Goal: Check status: Check status

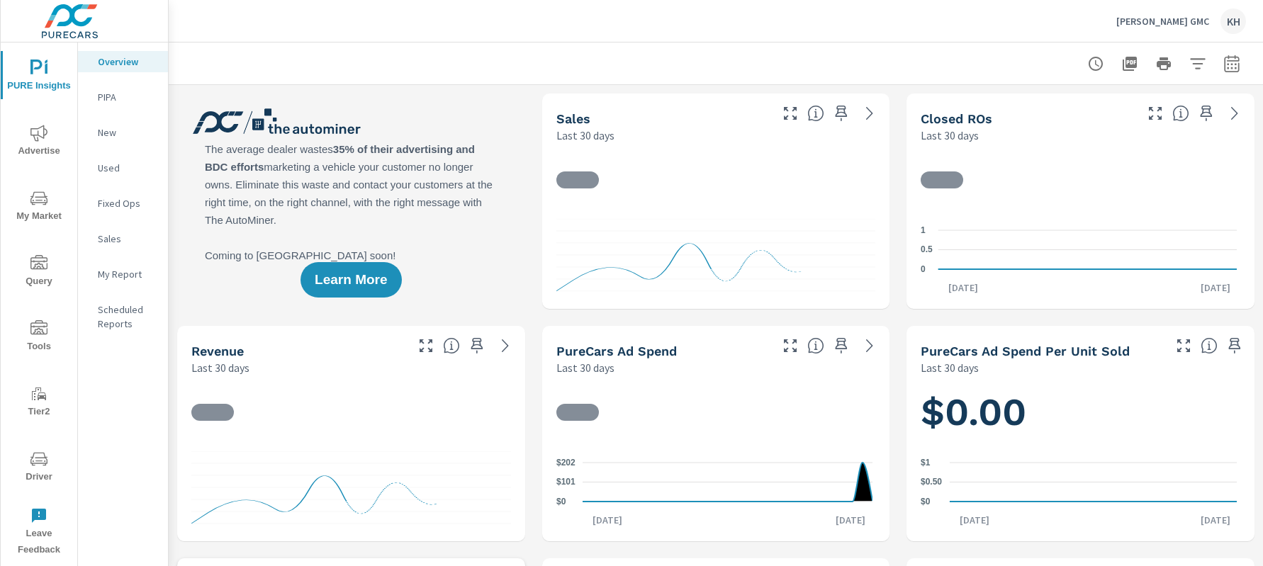
click at [40, 456] on icon "nav menu" at bounding box center [38, 459] width 17 height 17
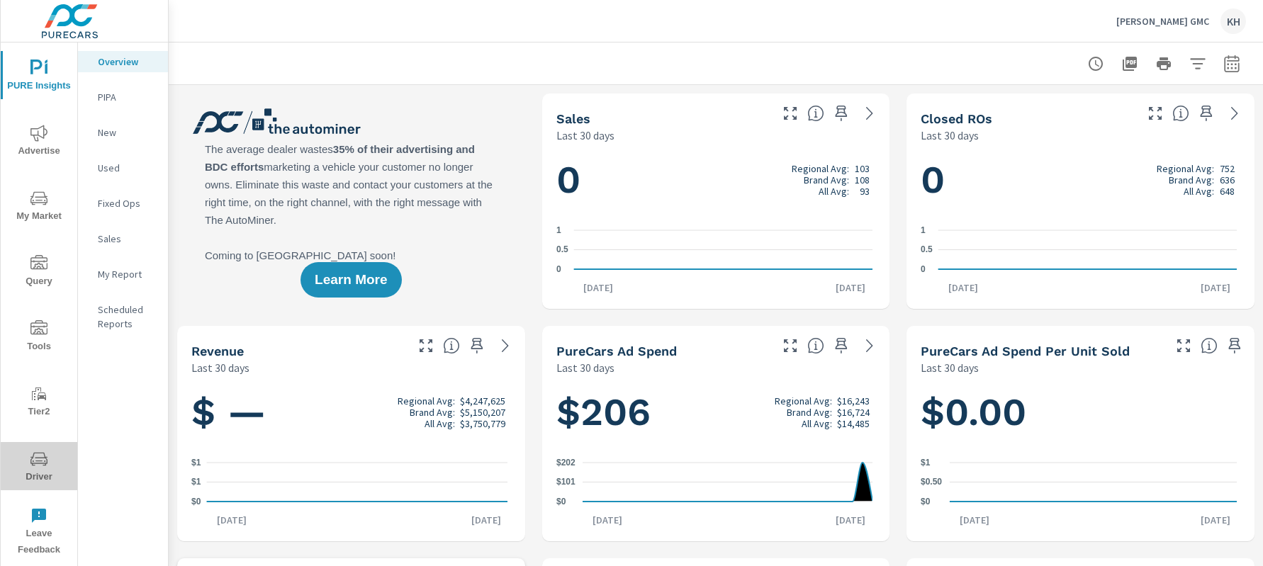
click at [36, 451] on icon "nav menu" at bounding box center [38, 459] width 17 height 17
